Goal: Navigation & Orientation: Go to known website

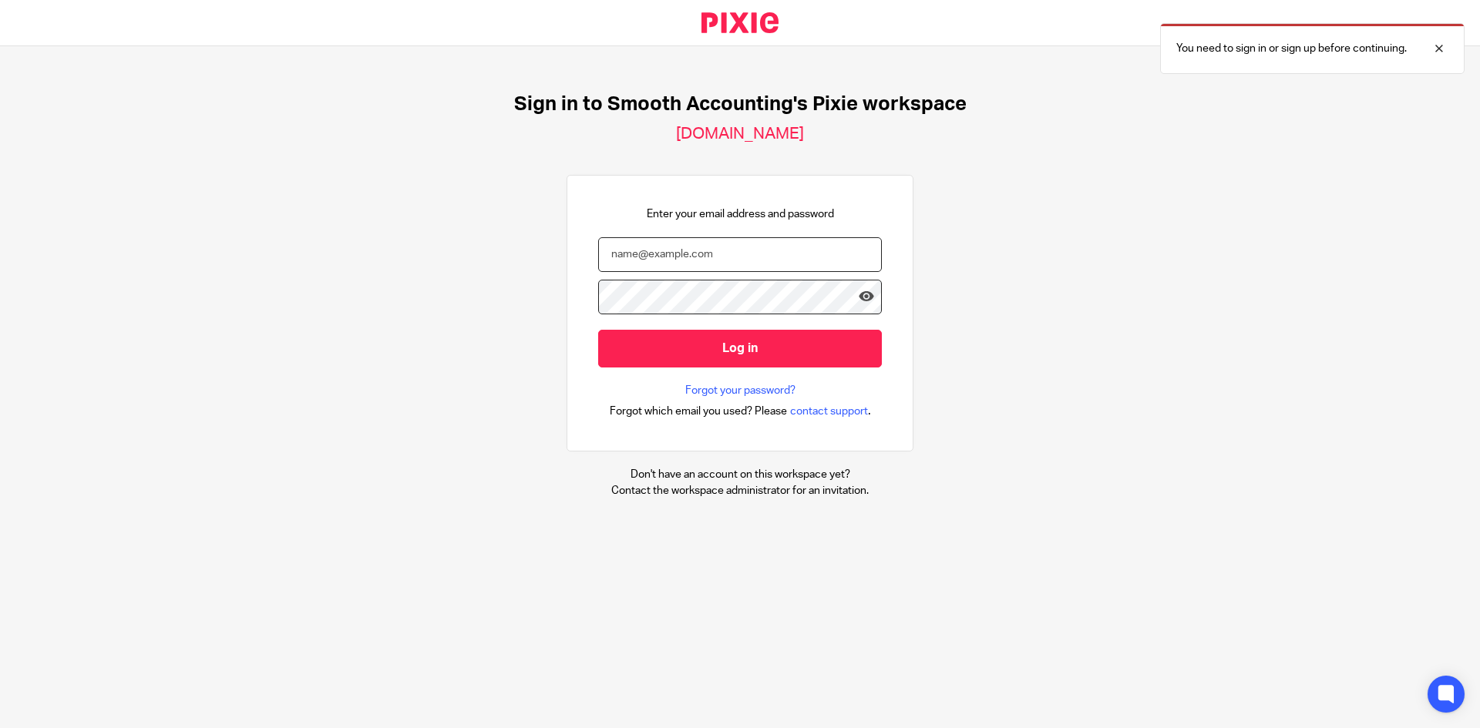
type input "[PERSON_NAME][EMAIL_ADDRESS][DOMAIN_NAME]"
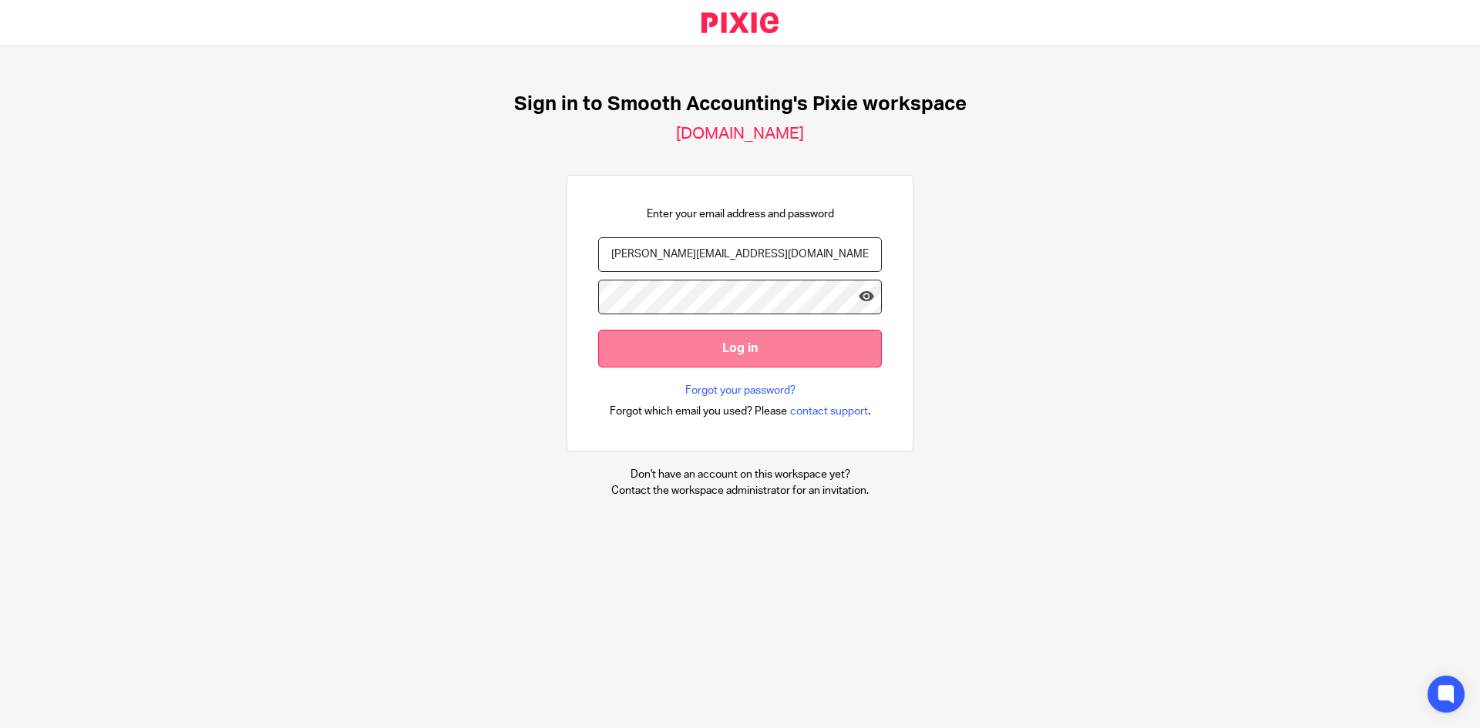
click at [747, 345] on input "Log in" at bounding box center [740, 349] width 284 height 38
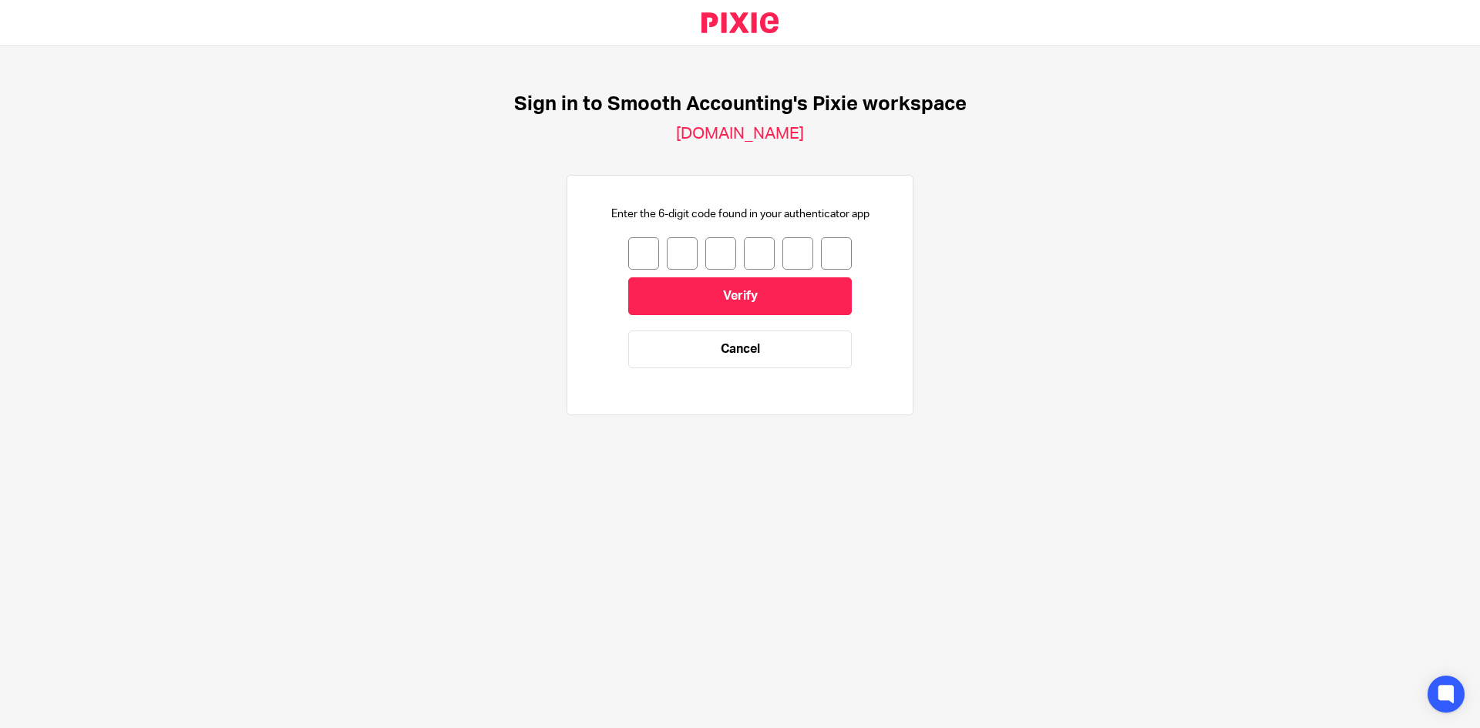
click at [635, 251] on input "number" at bounding box center [643, 253] width 31 height 32
type input "6"
type input "2"
type input "9"
type input "2"
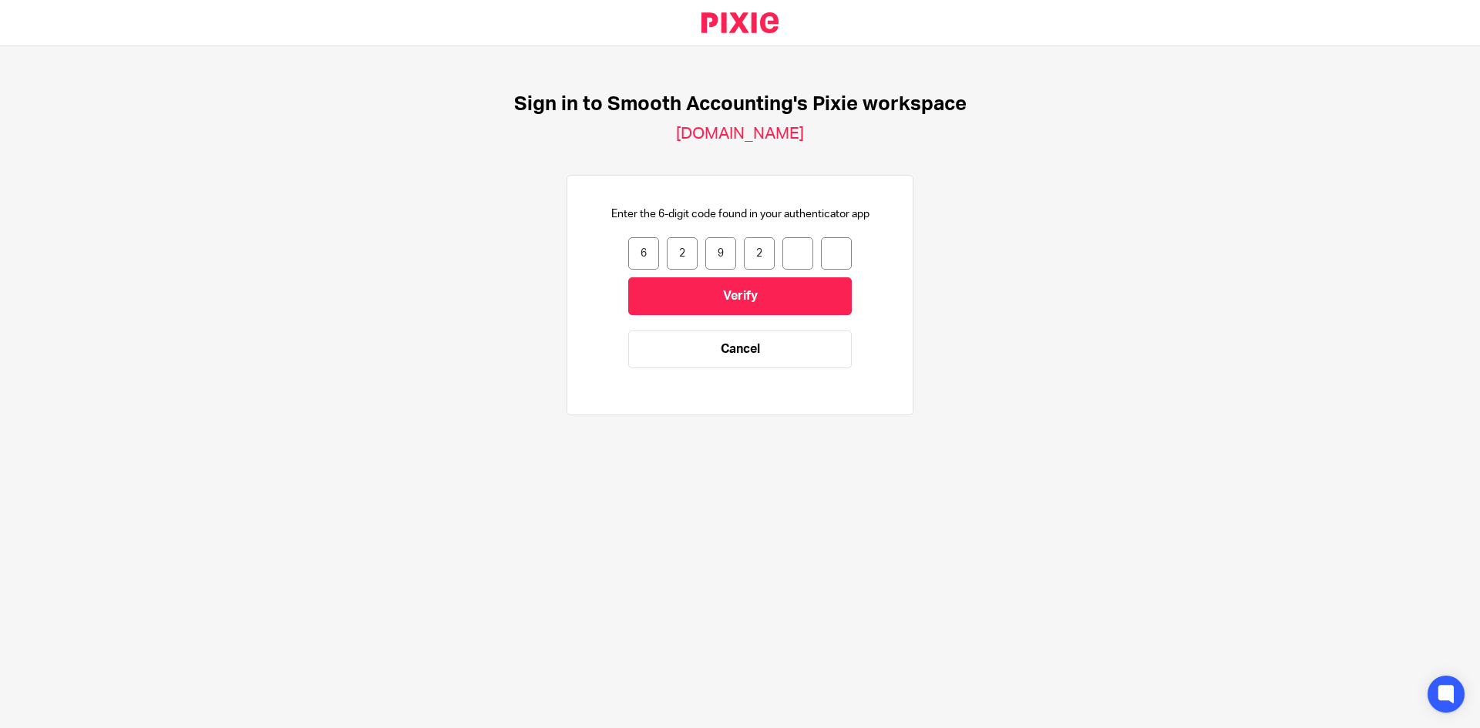
type input "6"
click at [722, 300] on input "Verify" at bounding box center [740, 297] width 224 height 38
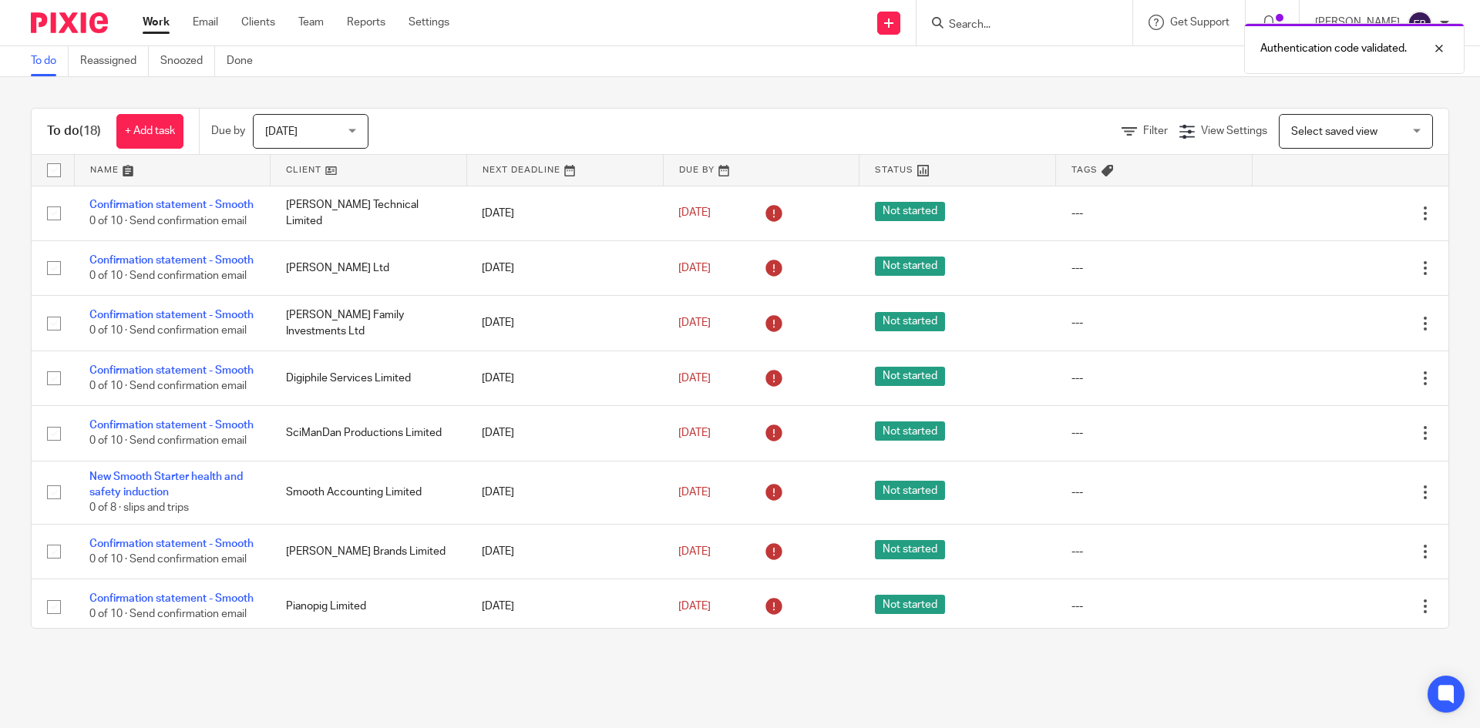
click at [154, 21] on link "Work" at bounding box center [156, 22] width 27 height 15
